Goal: Task Accomplishment & Management: Use online tool/utility

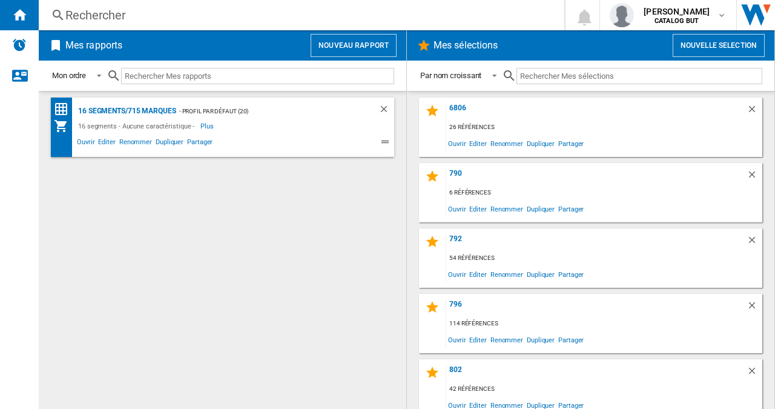
click at [329, 47] on button "Nouveau rapport" at bounding box center [354, 45] width 86 height 23
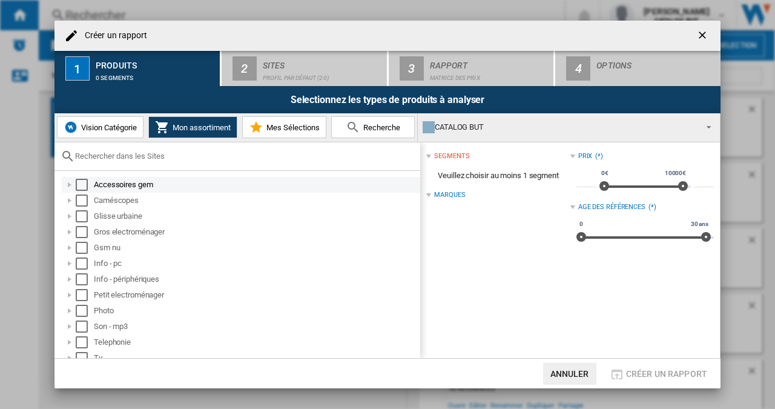
click at [85, 188] on div "Select" at bounding box center [82, 185] width 12 height 12
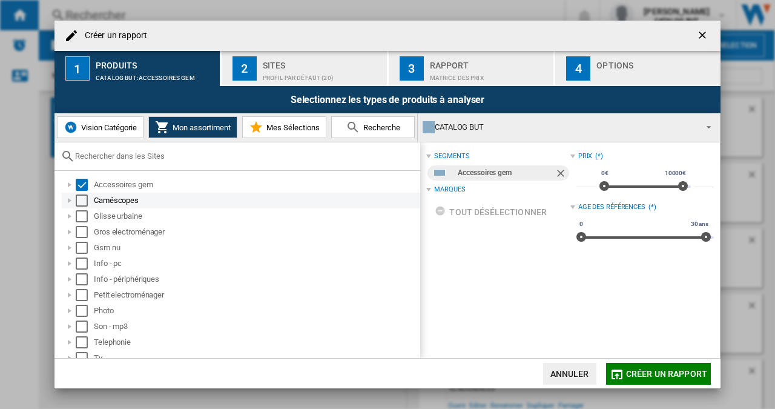
click at [83, 203] on div "Select" at bounding box center [82, 200] width 12 height 12
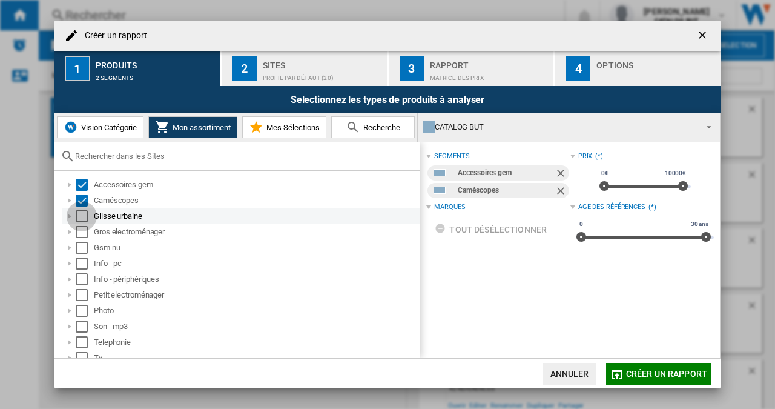
click at [81, 216] on div "Select" at bounding box center [82, 216] width 12 height 12
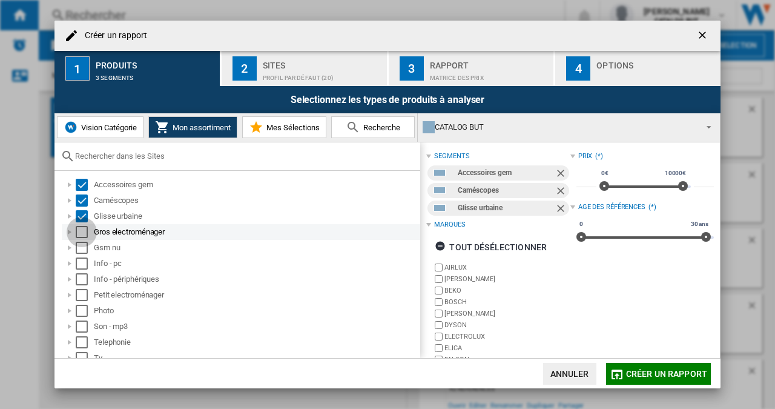
click at [81, 227] on div "Select" at bounding box center [82, 232] width 12 height 12
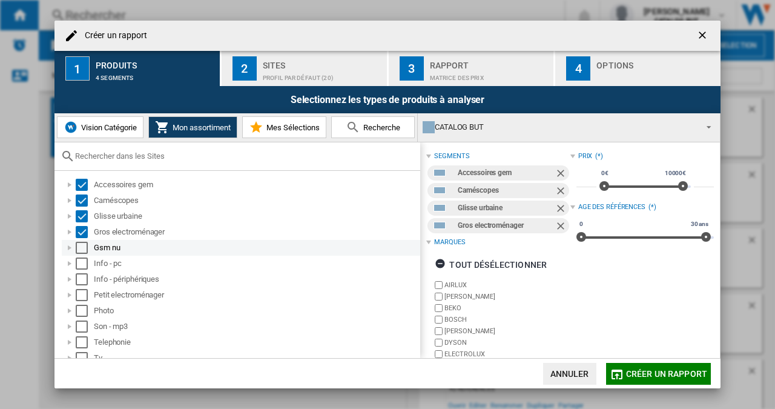
click at [83, 249] on div "Select" at bounding box center [82, 248] width 12 height 12
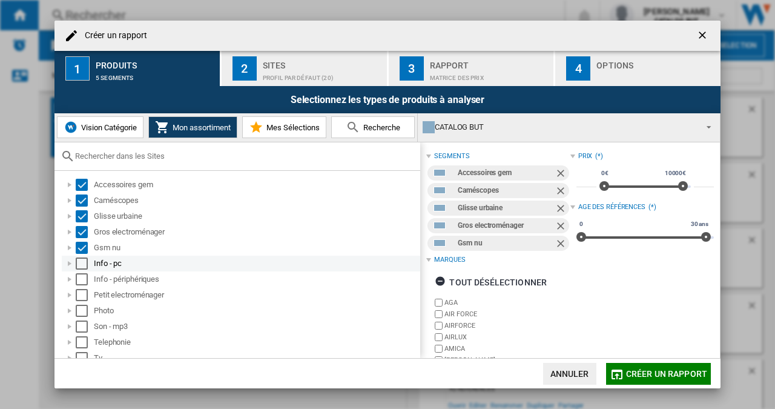
click at [82, 261] on div "Select" at bounding box center [82, 263] width 12 height 12
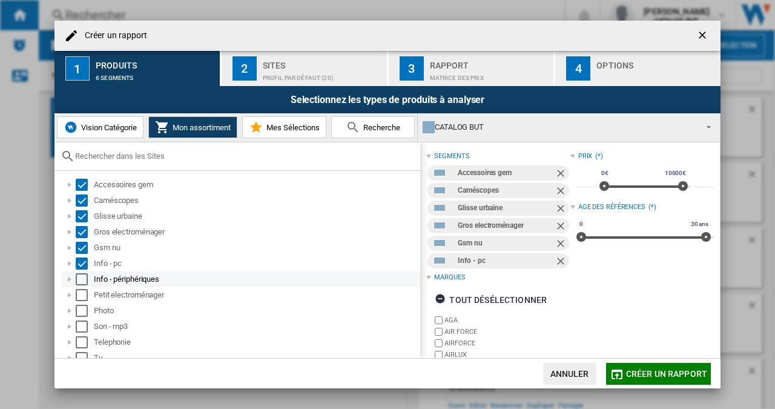
click at [82, 277] on div "Select" at bounding box center [82, 279] width 12 height 12
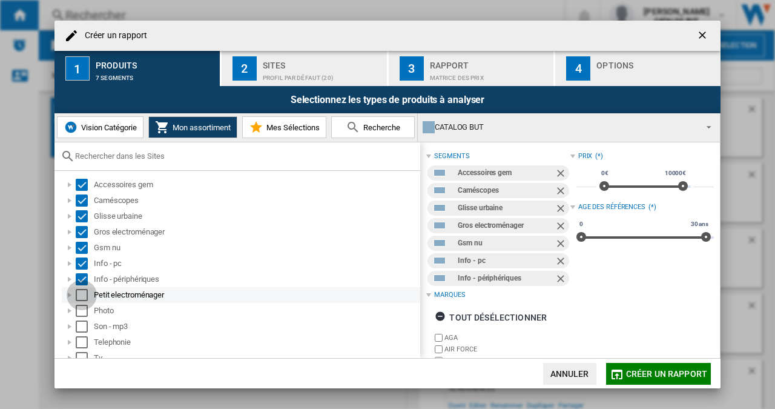
click at [82, 296] on div "Select" at bounding box center [82, 295] width 12 height 12
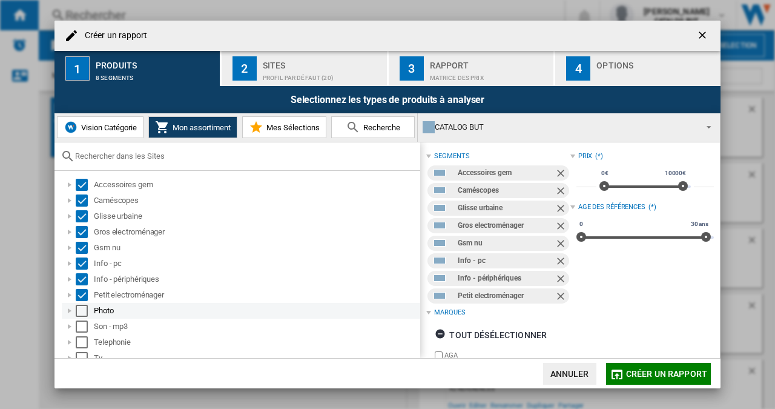
click at [82, 310] on div "Select" at bounding box center [82, 310] width 12 height 12
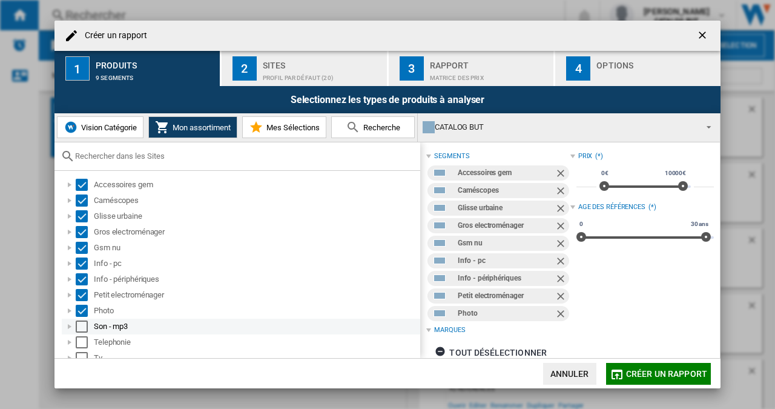
click at [82, 323] on div "Select" at bounding box center [82, 326] width 12 height 12
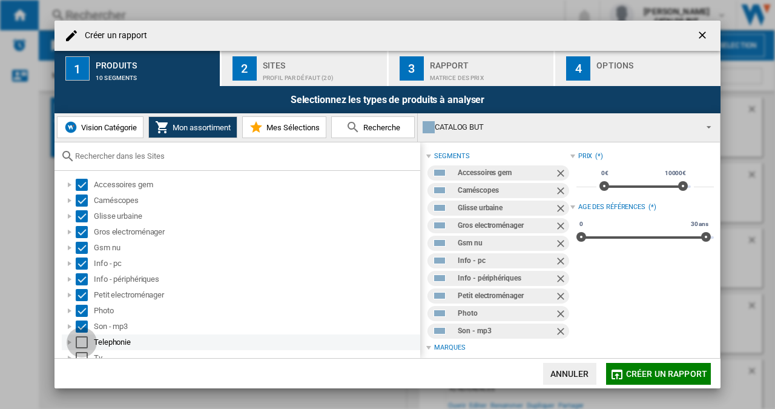
click at [83, 340] on div "Select" at bounding box center [82, 342] width 12 height 12
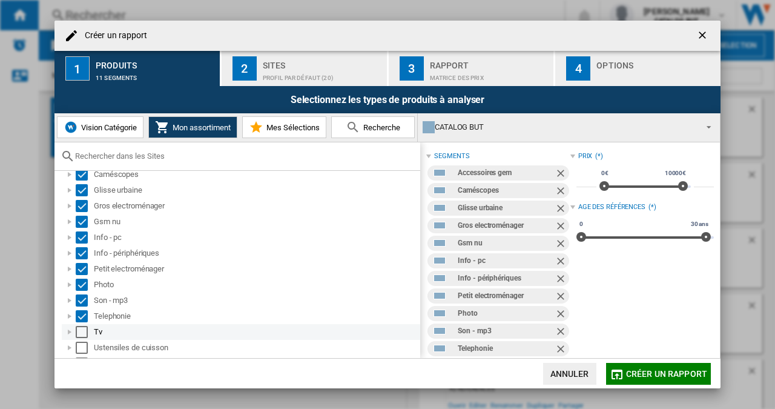
scroll to position [39, 0]
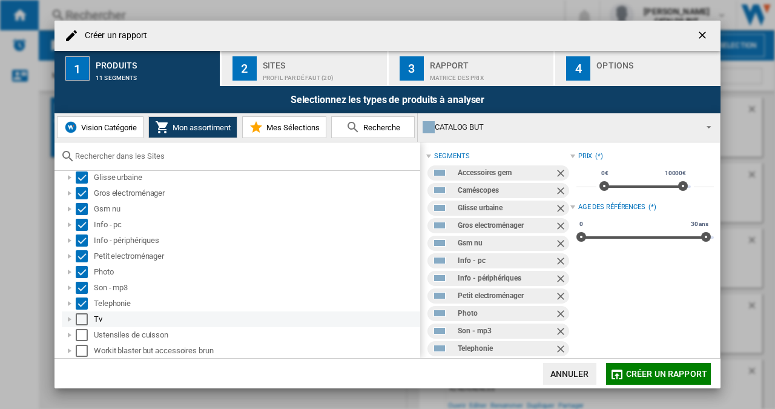
click at [85, 323] on div "Select" at bounding box center [82, 319] width 12 height 12
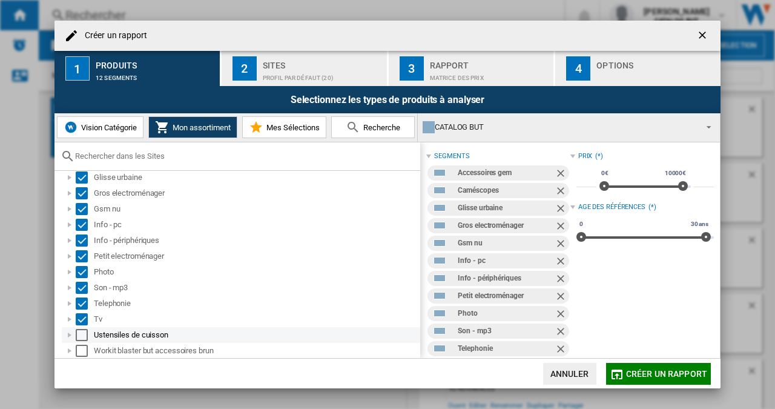
click at [84, 338] on div "Select" at bounding box center [82, 335] width 12 height 12
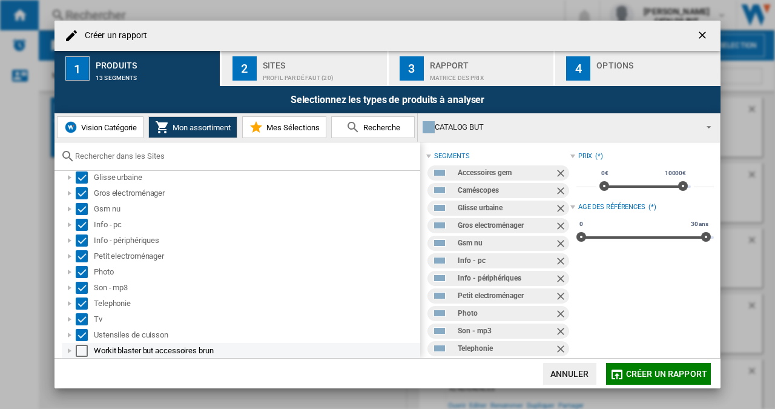
click at [83, 350] on div "Select" at bounding box center [82, 350] width 12 height 12
click at [285, 72] on div "Profil par défaut (20)" at bounding box center [322, 74] width 119 height 13
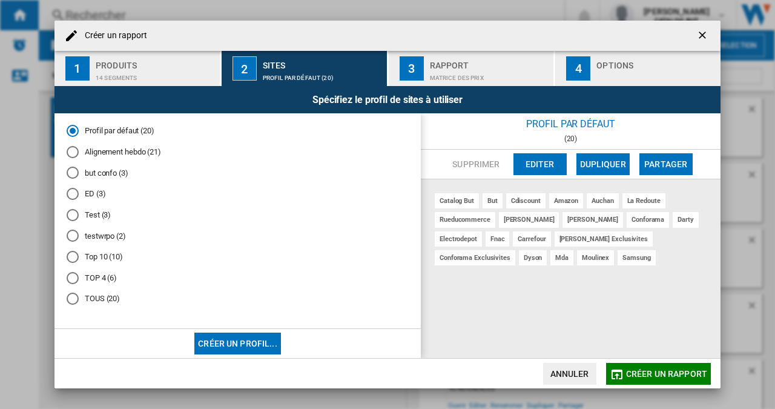
click at [107, 156] on md-radio-button "Alignement hebdo (21)" at bounding box center [238, 152] width 342 height 12
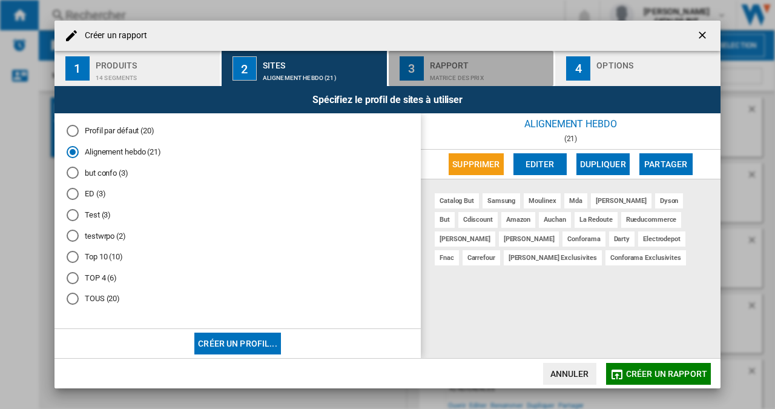
click at [436, 64] on div "Rapport" at bounding box center [489, 62] width 119 height 13
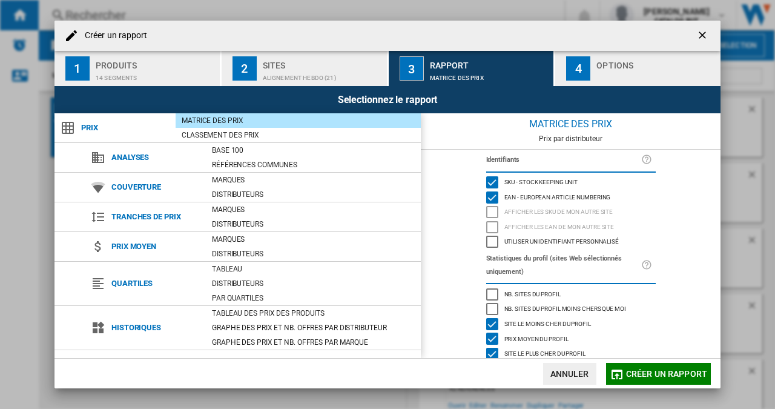
click at [599, 54] on button "4 Options" at bounding box center [637, 68] width 165 height 35
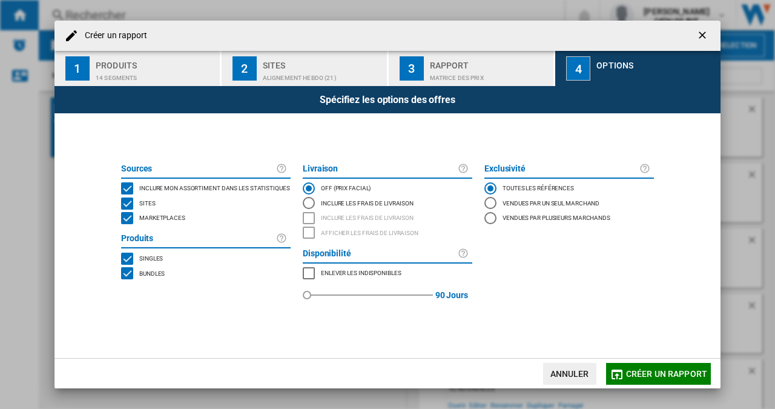
click at [129, 217] on div "MARKETPLACES" at bounding box center [127, 218] width 12 height 12
click at [630, 367] on button "Créer un rapport" at bounding box center [658, 374] width 105 height 22
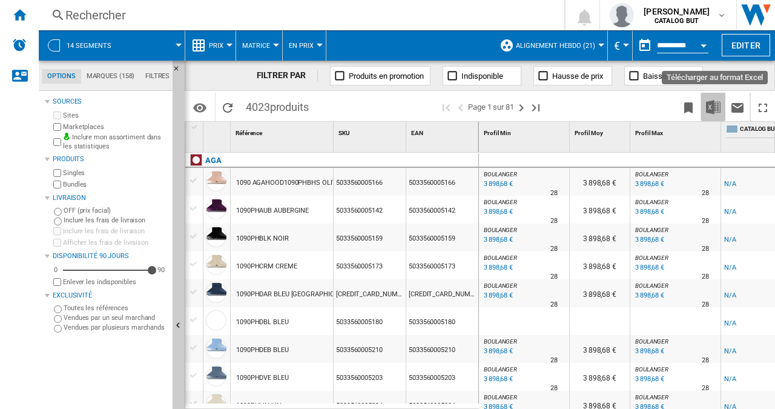
click at [715, 104] on img "Télécharger au format Excel" at bounding box center [713, 107] width 15 height 15
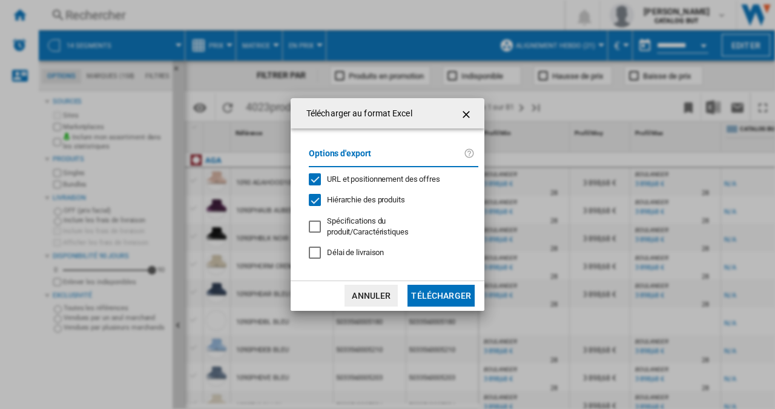
click at [361, 183] on span "URL et positionnement des offres" at bounding box center [383, 178] width 113 height 9
click at [424, 285] on button "Télécharger" at bounding box center [440, 296] width 67 height 22
